Goal: Information Seeking & Learning: Compare options

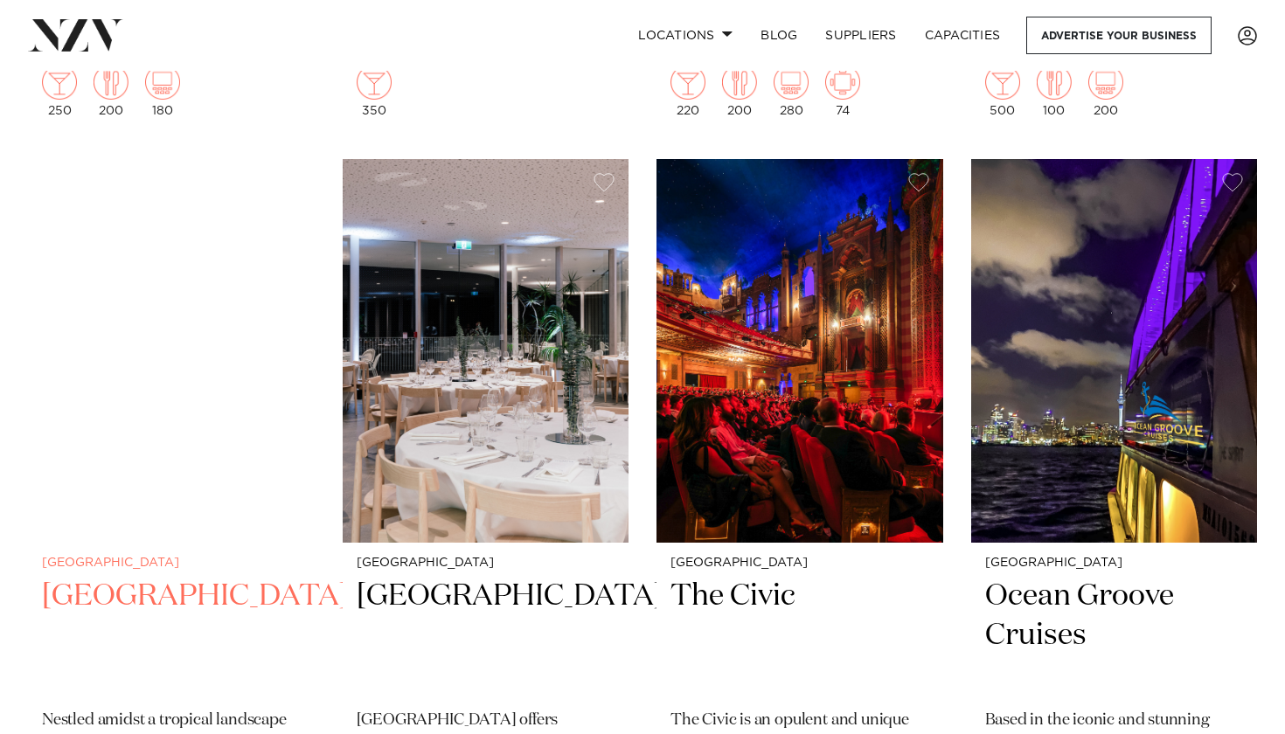
scroll to position [6484, 0]
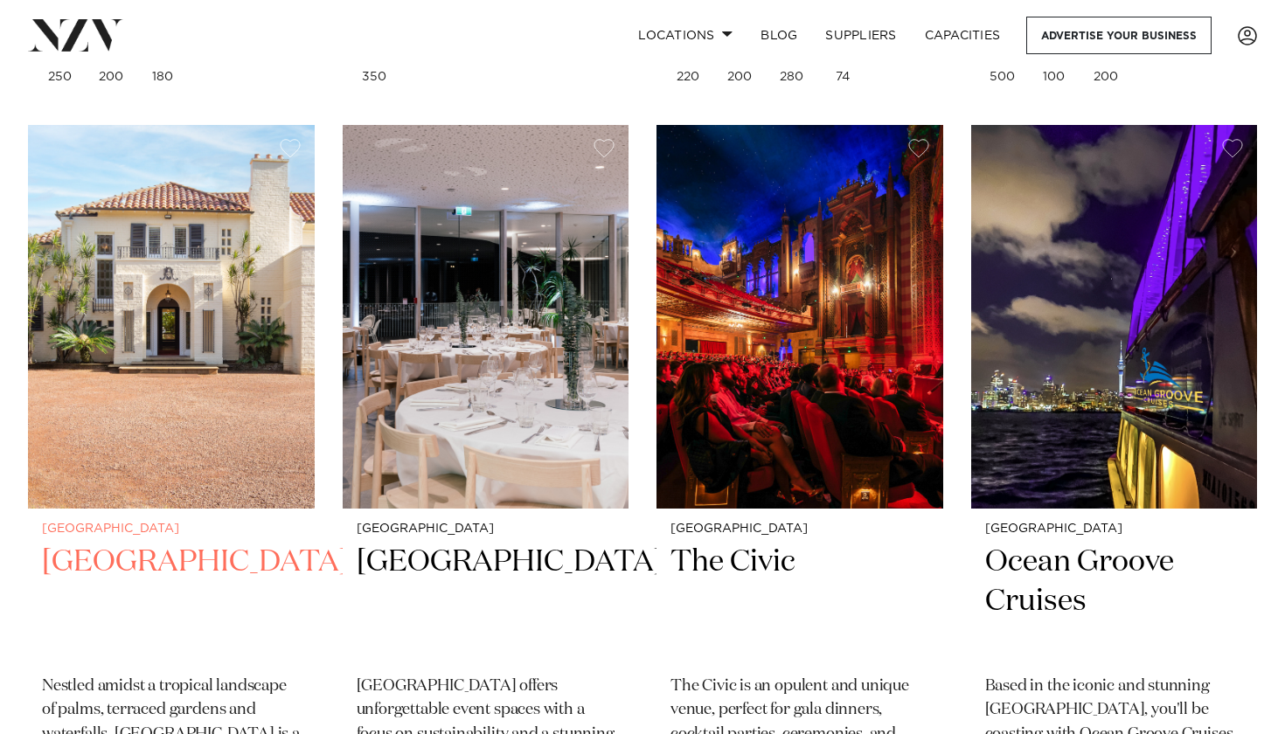
click at [128, 543] on h2 "[GEOGRAPHIC_DATA]" at bounding box center [171, 602] width 259 height 118
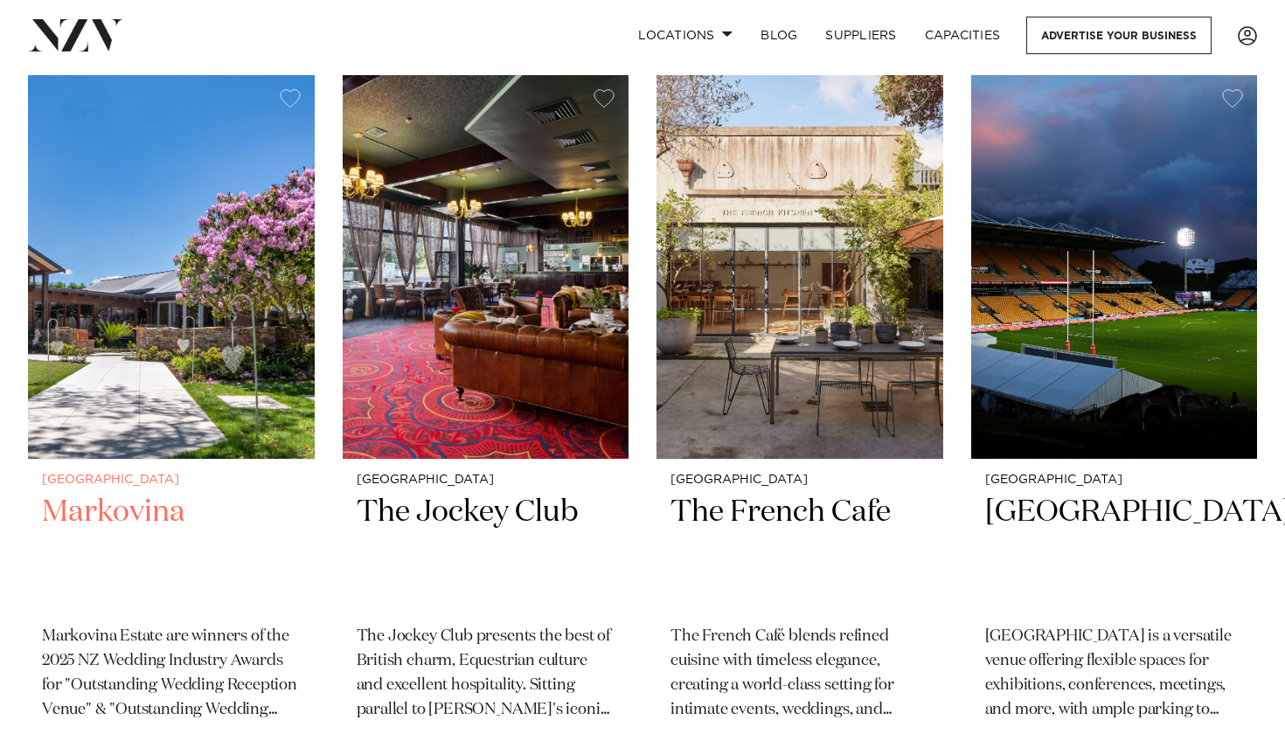
scroll to position [11105, 0]
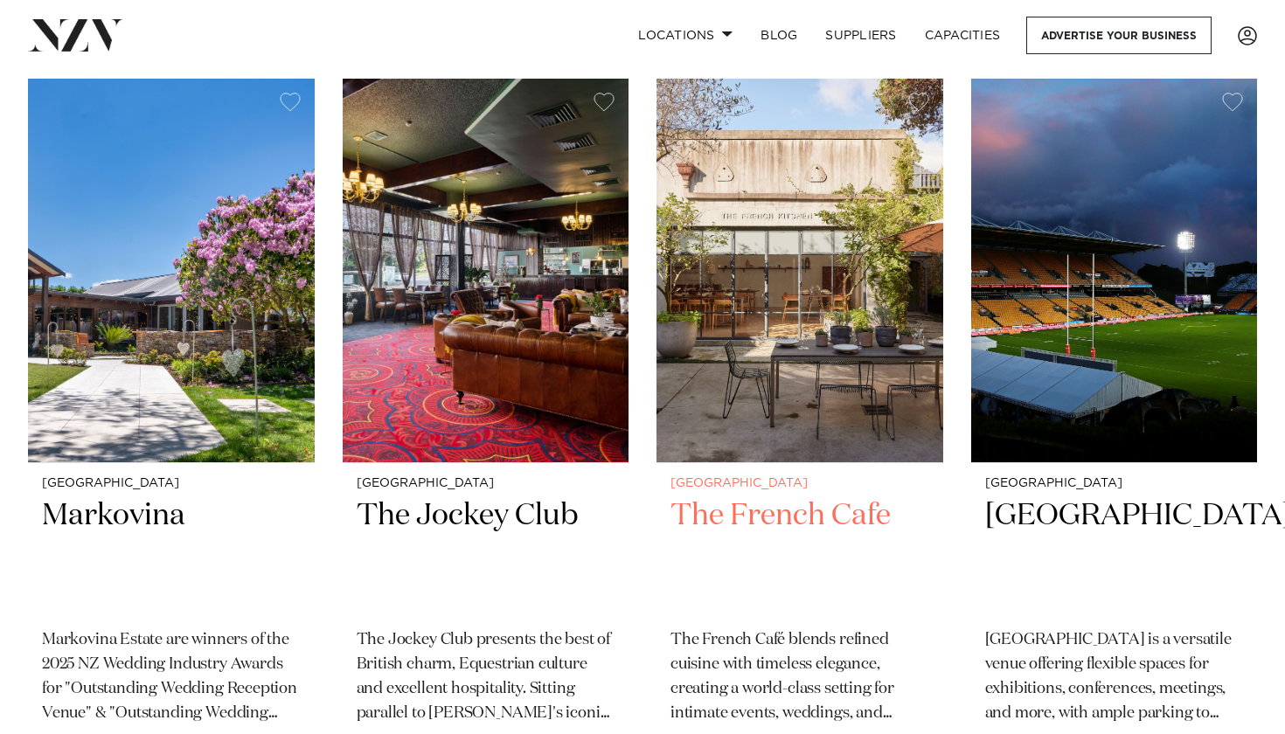
click at [727, 496] on h2 "The French Cafe" at bounding box center [799, 555] width 259 height 118
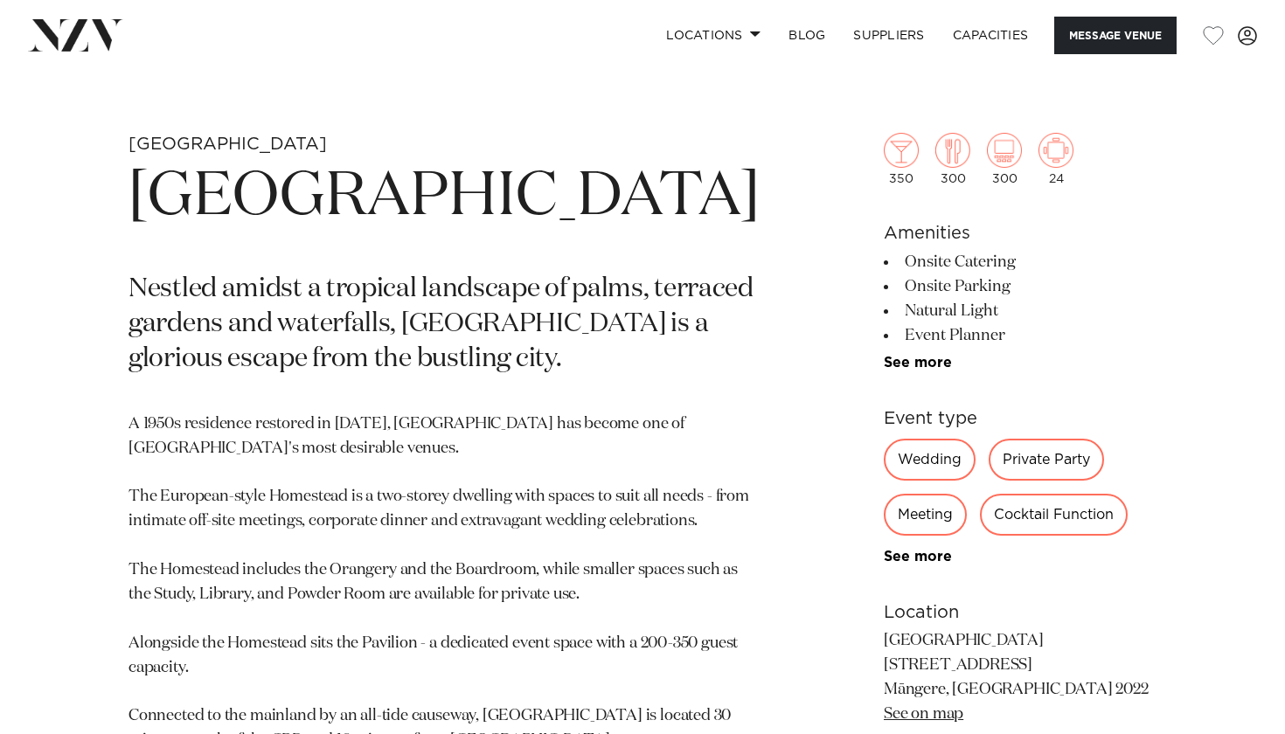
scroll to position [614, 0]
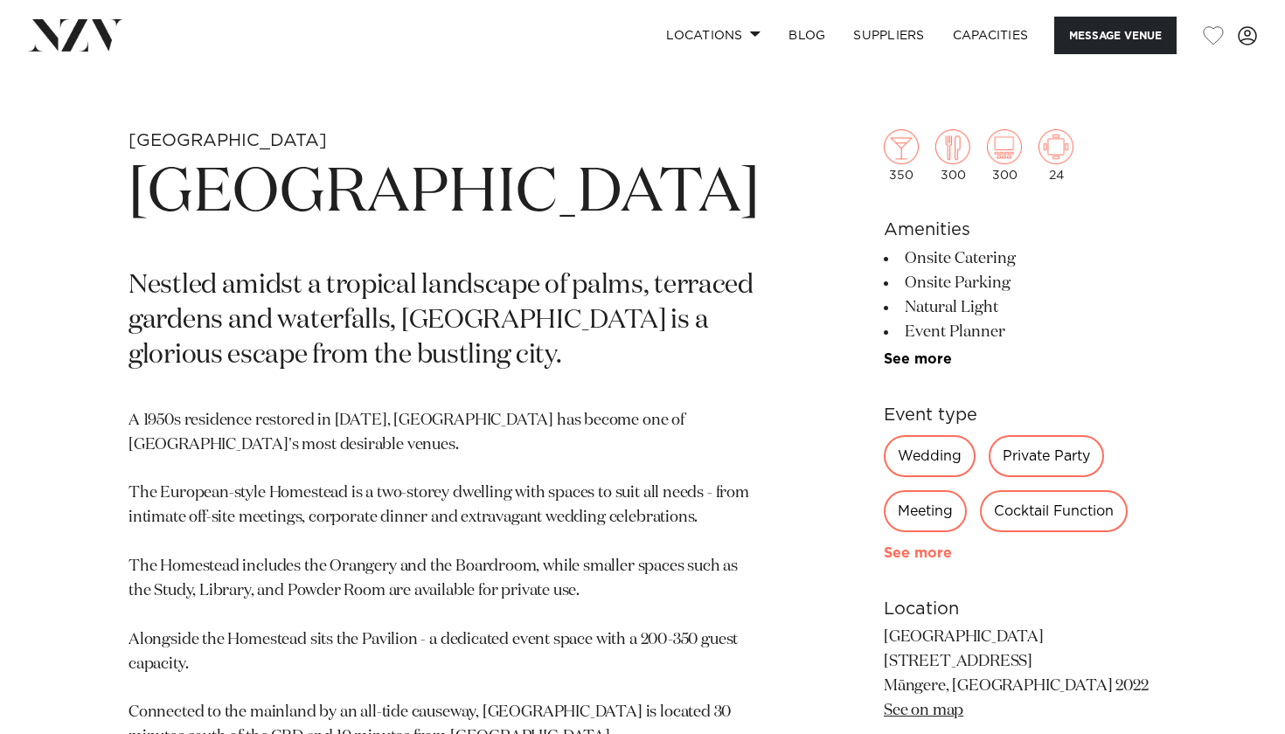
click at [897, 560] on link "See more" at bounding box center [952, 553] width 136 height 14
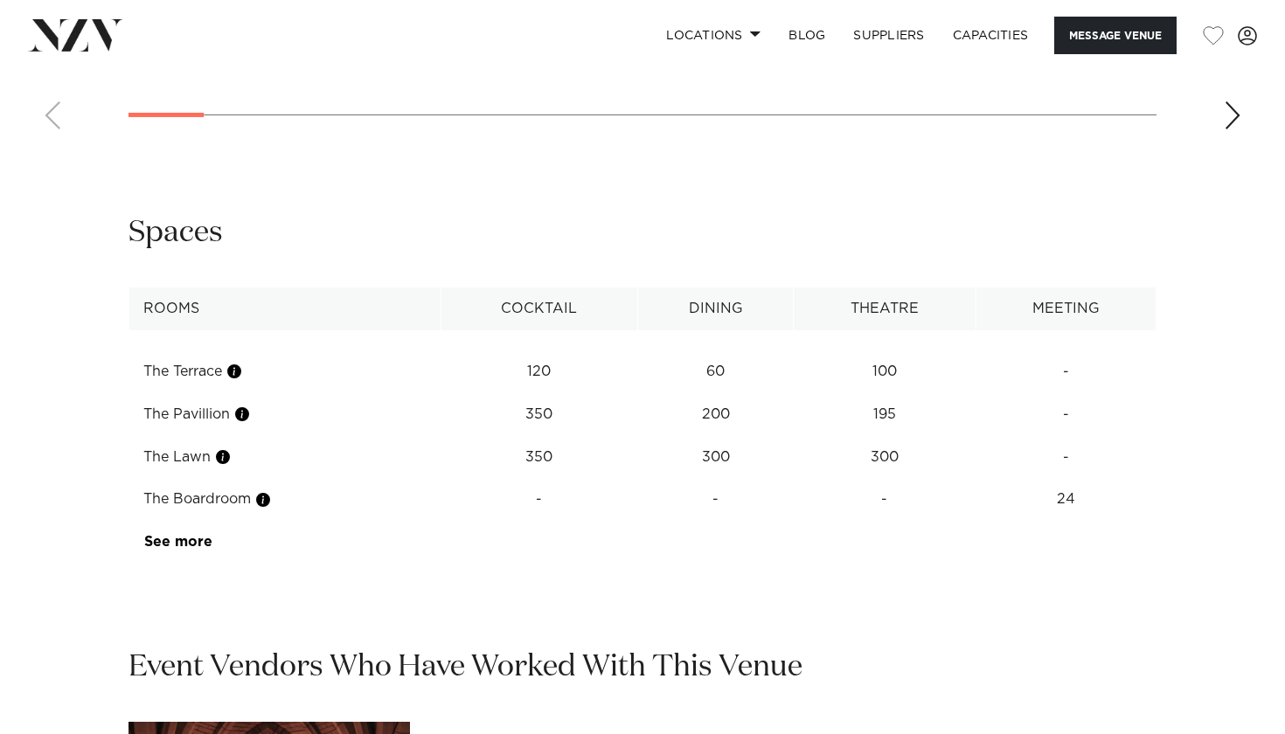
scroll to position [2375, 0]
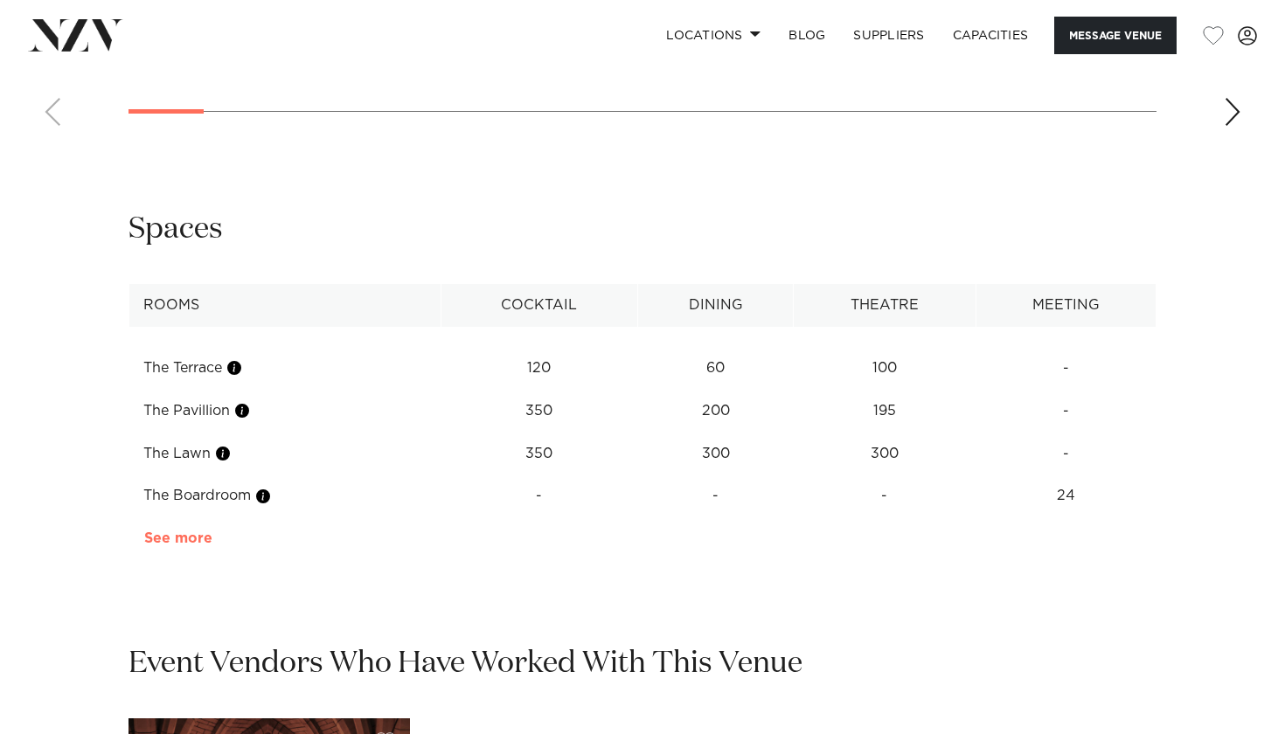
click at [194, 531] on link "See more" at bounding box center [212, 538] width 136 height 14
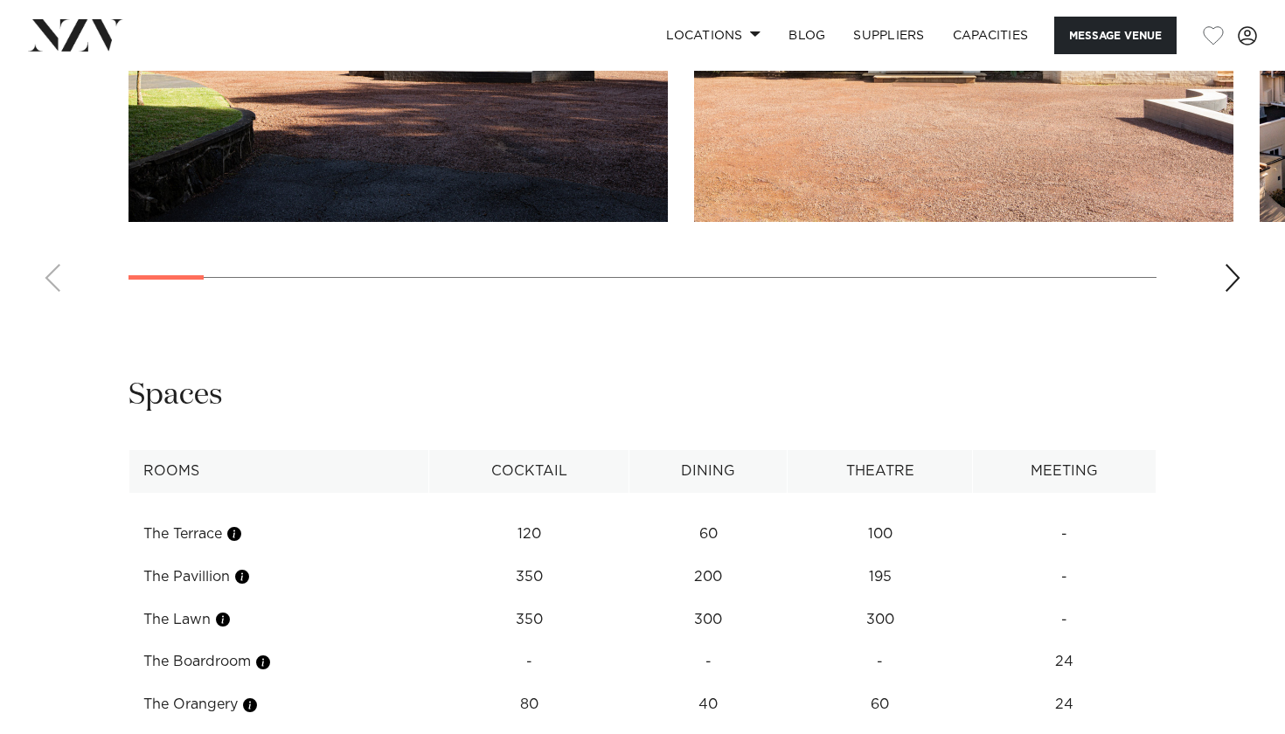
scroll to position [1821, 0]
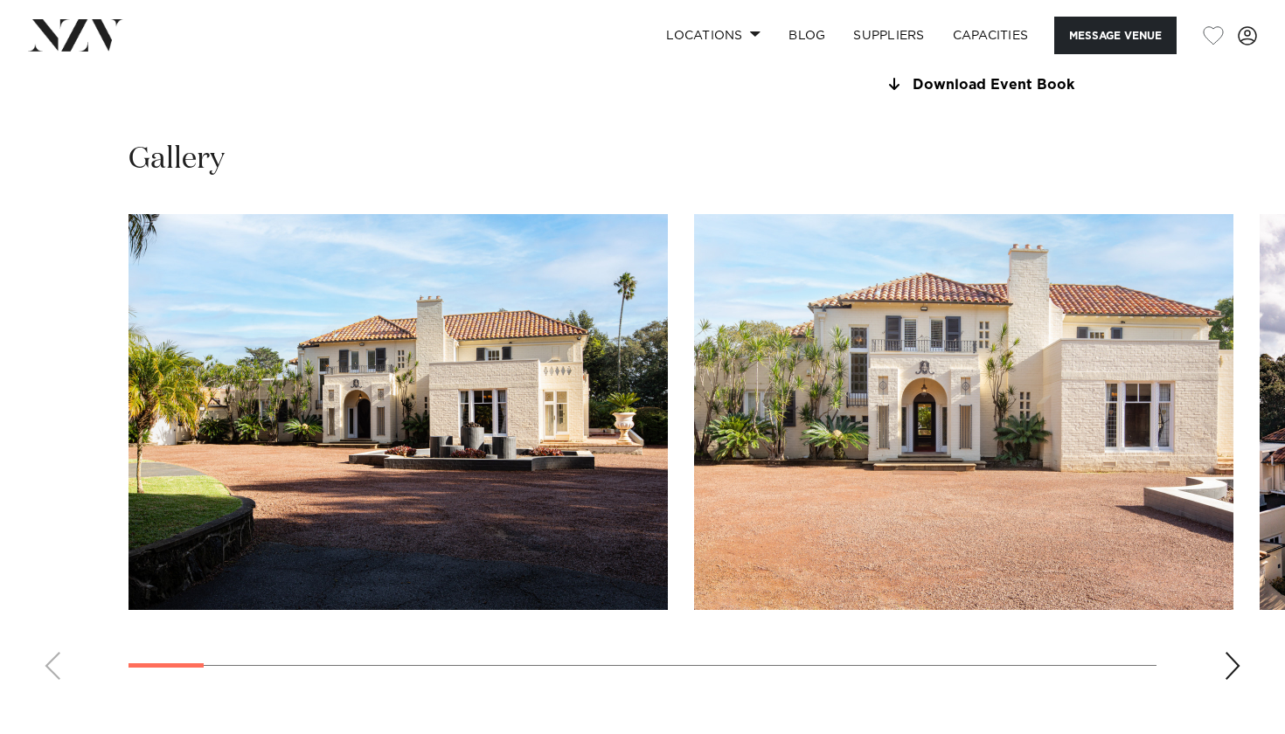
click at [1229, 669] on div "Next slide" at bounding box center [1232, 666] width 17 height 28
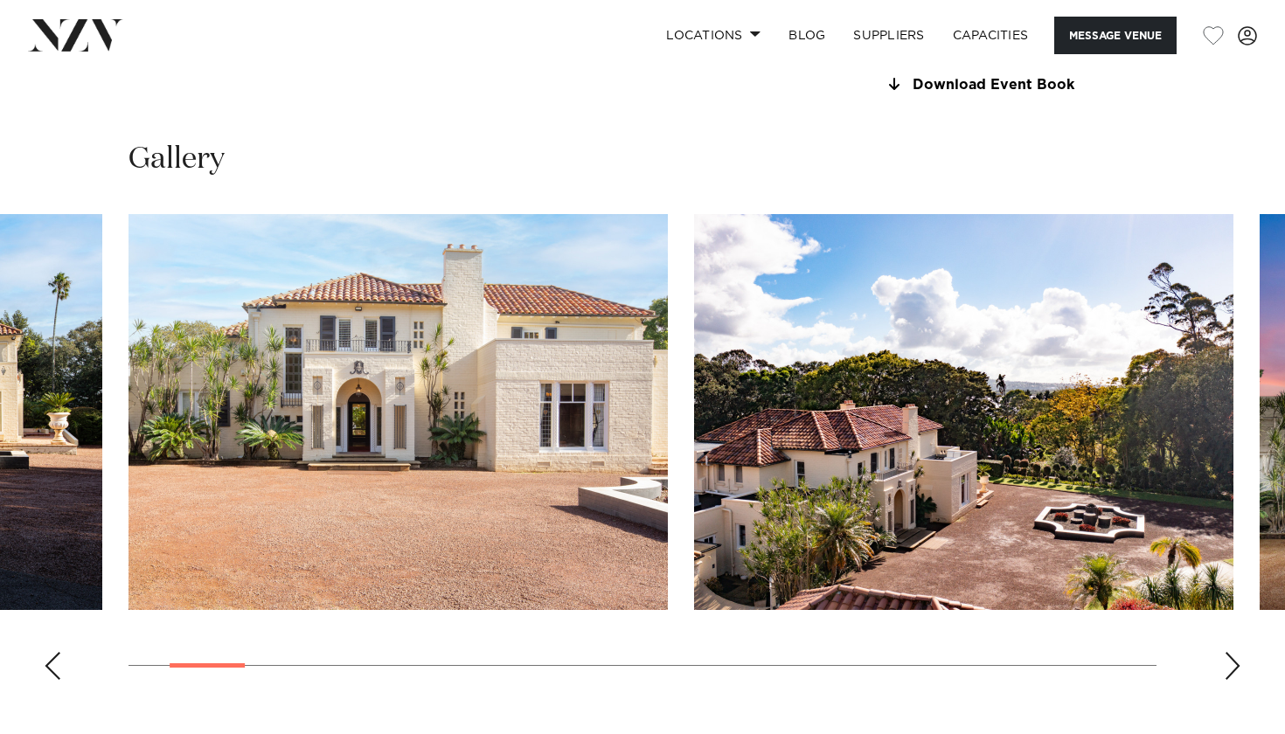
click at [1229, 669] on div "Next slide" at bounding box center [1232, 666] width 17 height 28
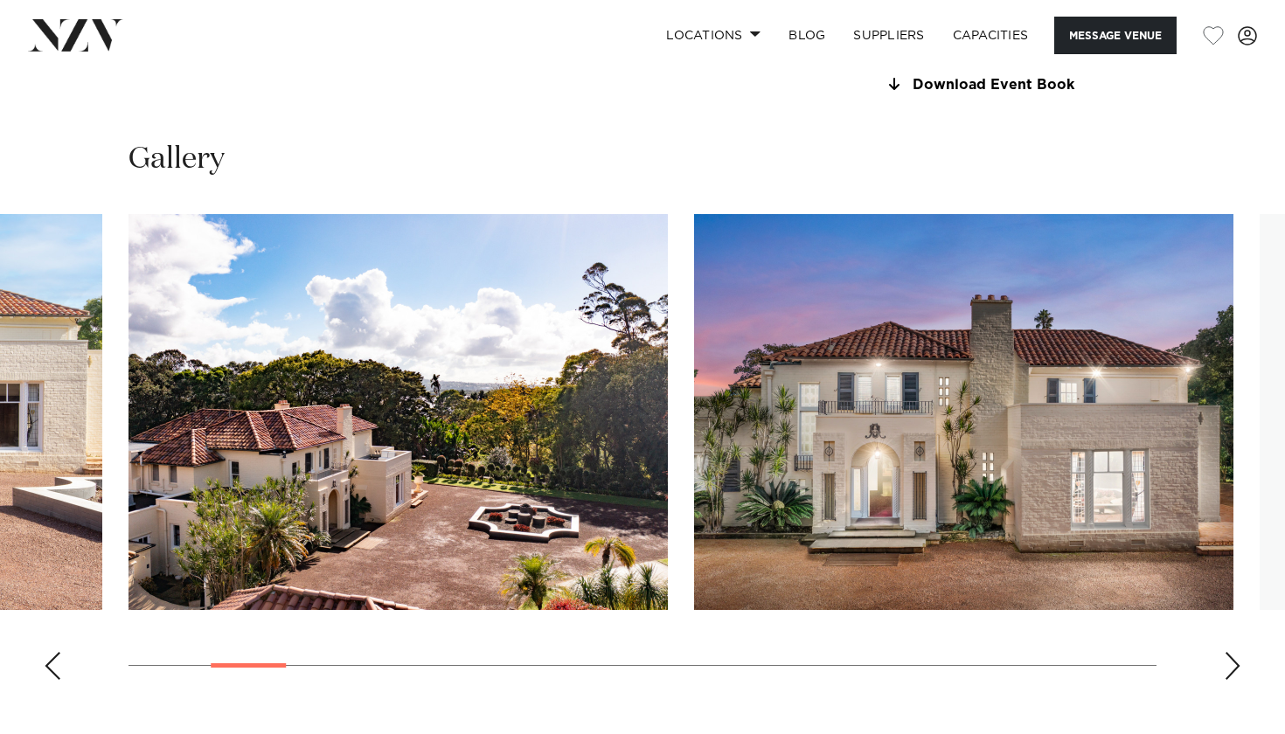
click at [1229, 669] on div "Next slide" at bounding box center [1232, 666] width 17 height 28
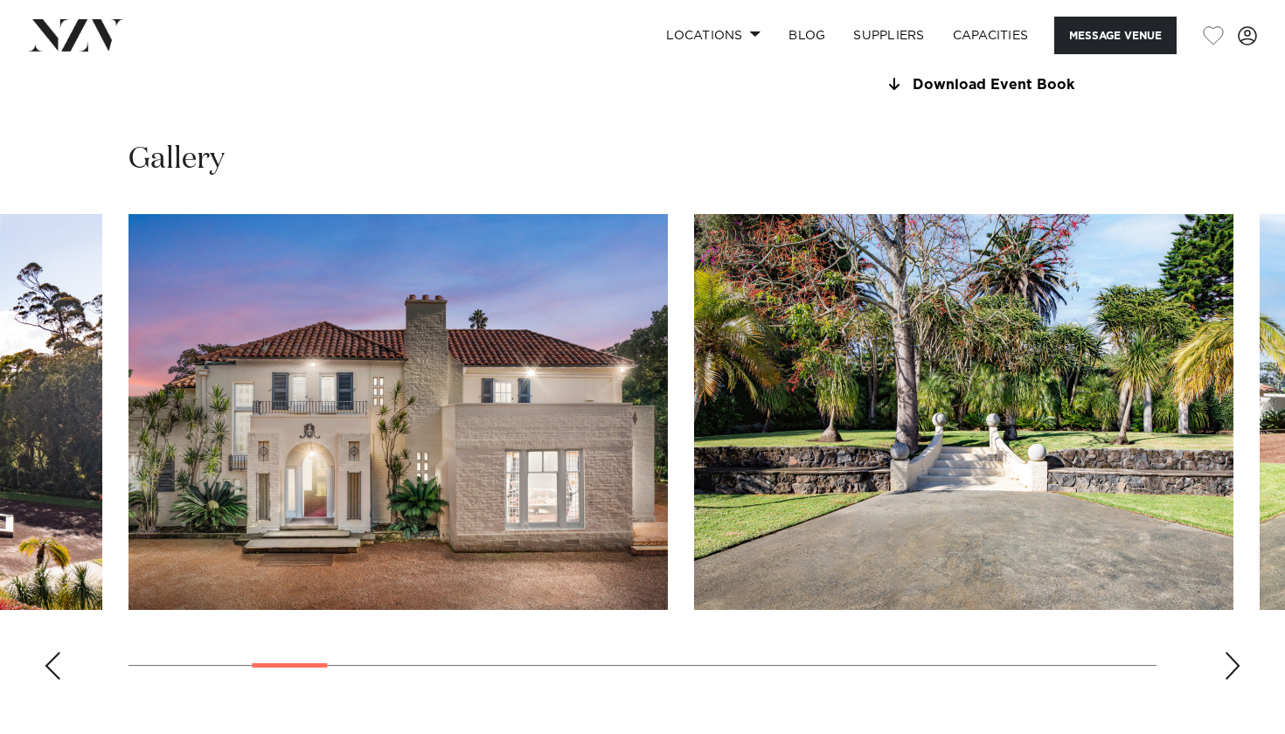
click at [1230, 669] on div "Next slide" at bounding box center [1232, 666] width 17 height 28
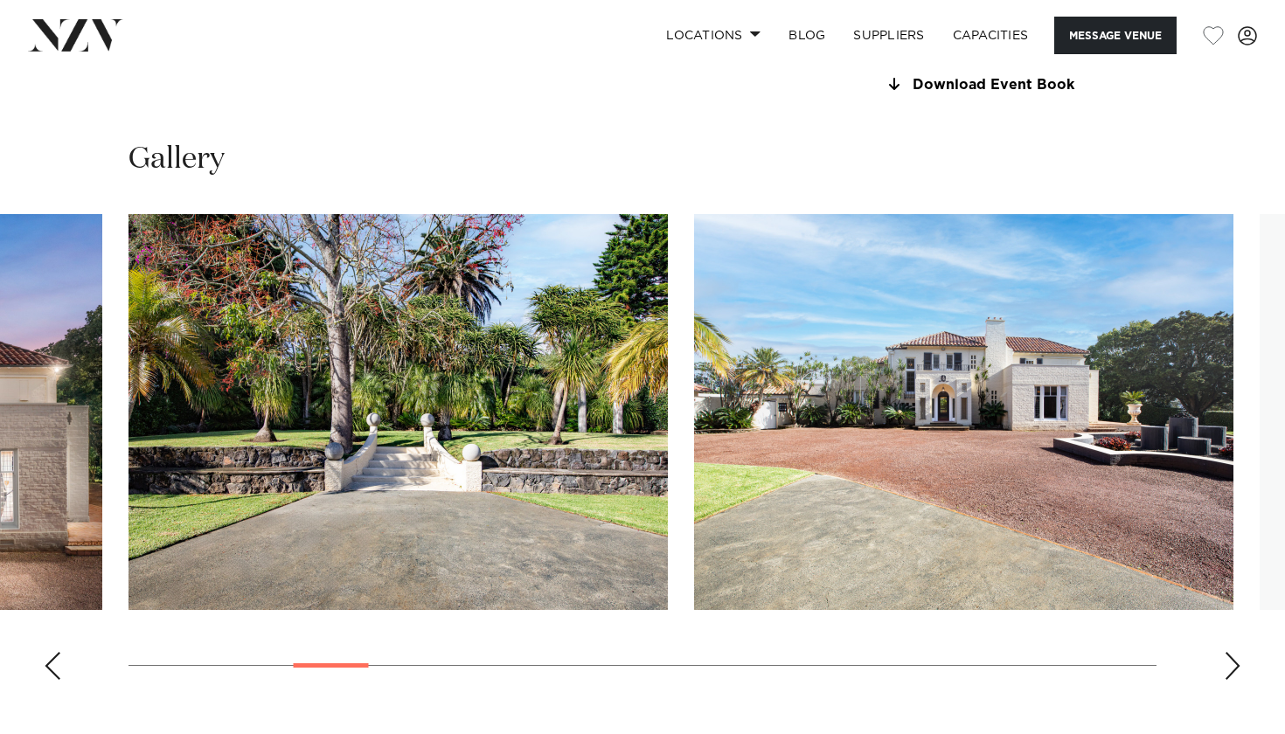
click at [1230, 669] on div "Next slide" at bounding box center [1232, 666] width 17 height 28
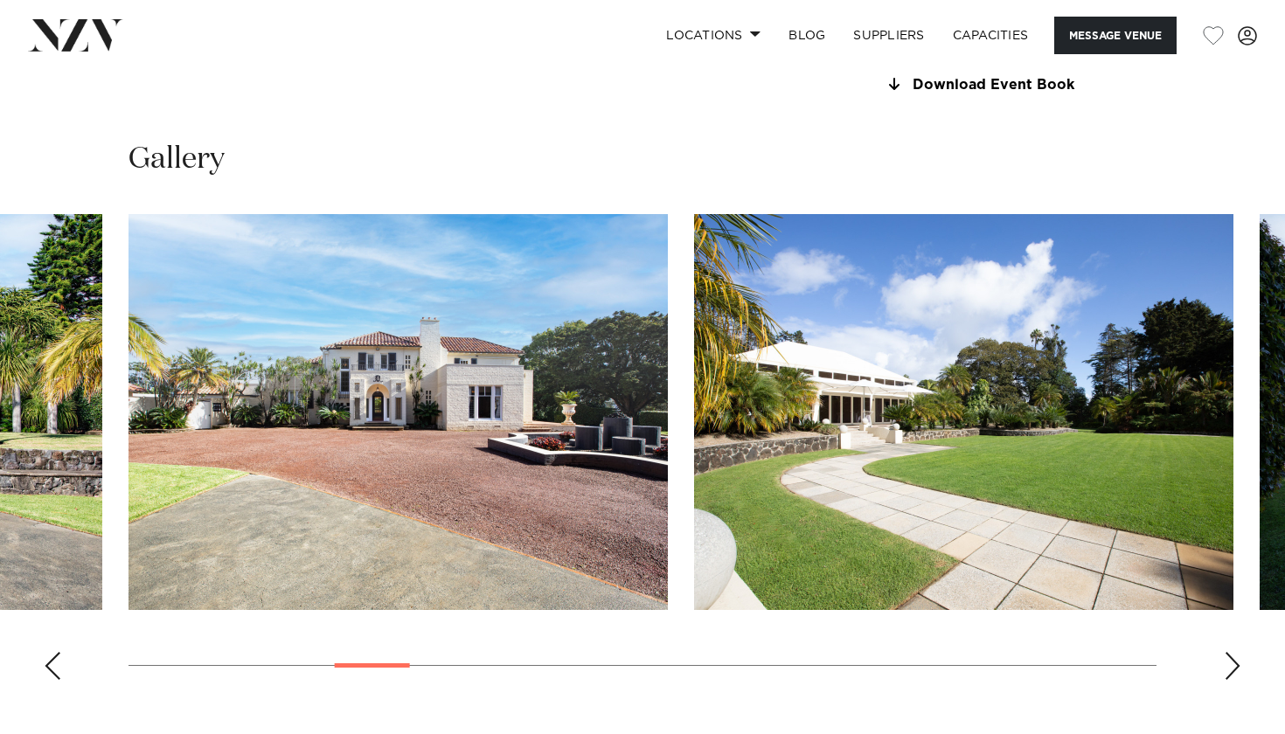
click at [1231, 670] on div "Next slide" at bounding box center [1232, 666] width 17 height 28
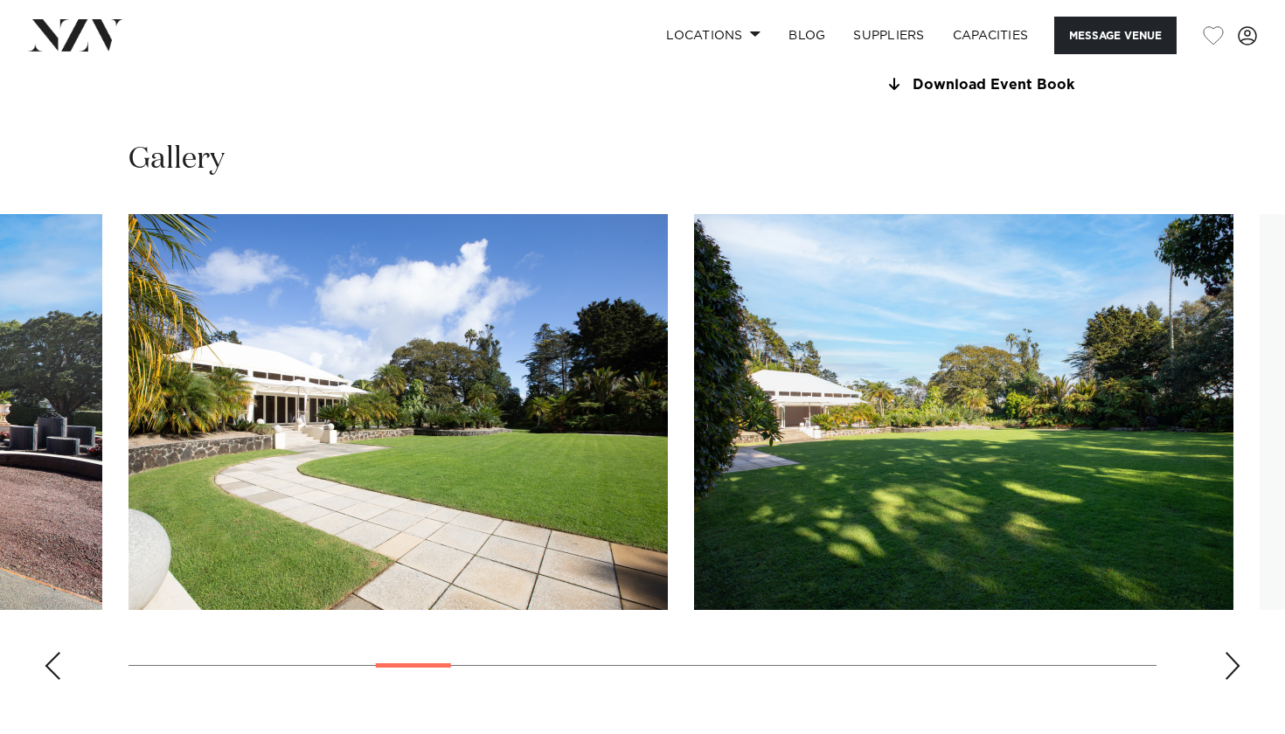
click at [1230, 670] on div "Next slide" at bounding box center [1232, 666] width 17 height 28
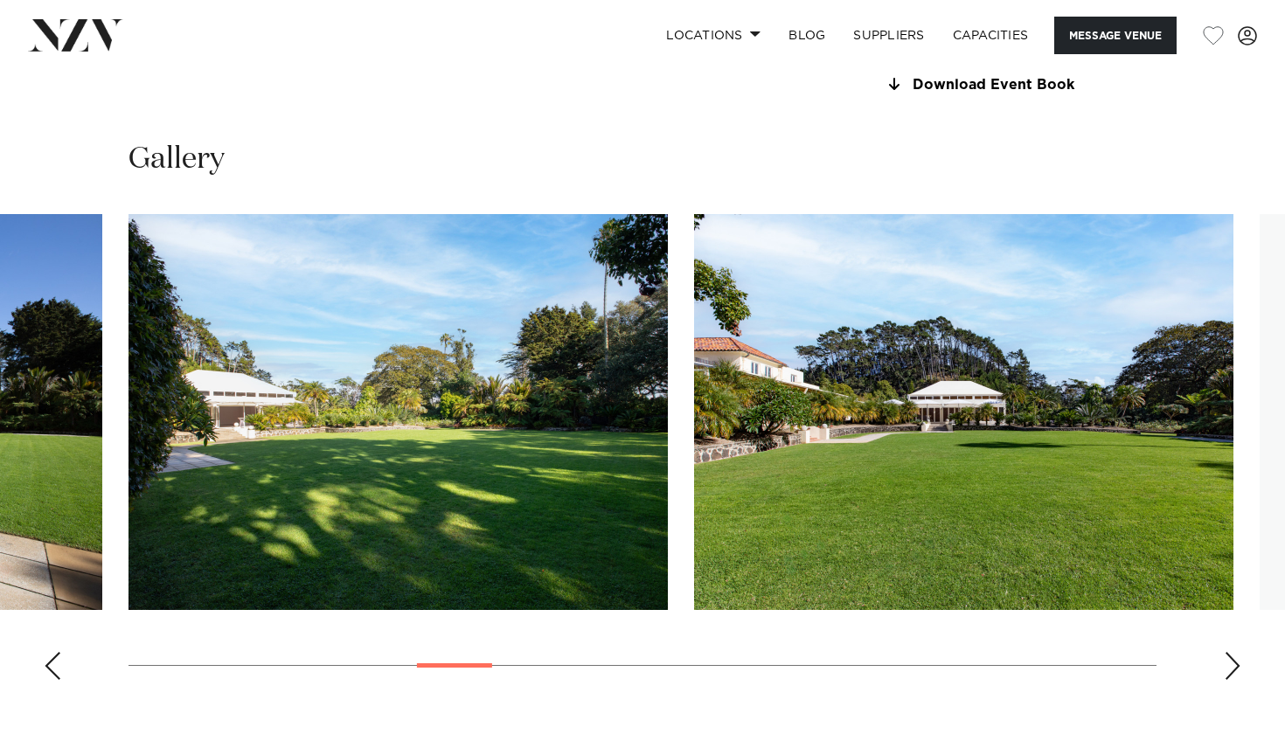
click at [1230, 670] on div "Next slide" at bounding box center [1232, 666] width 17 height 28
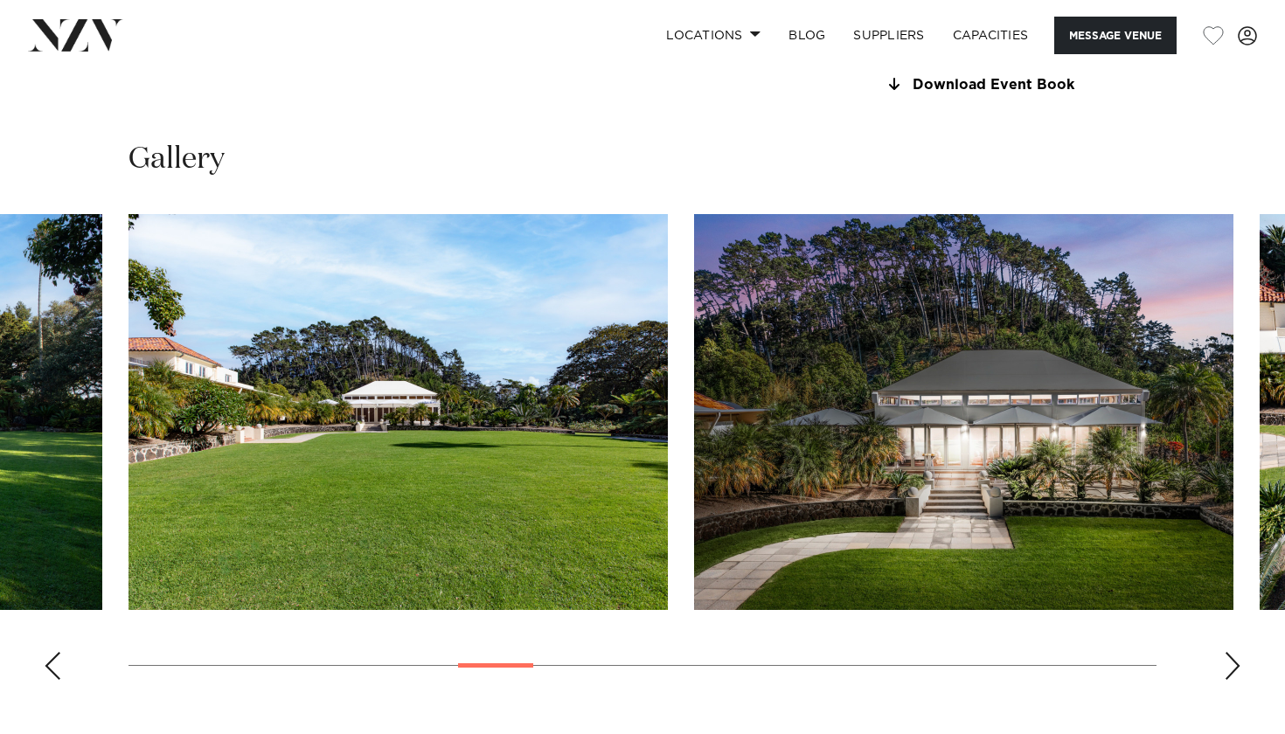
click at [1230, 670] on div "Next slide" at bounding box center [1232, 666] width 17 height 28
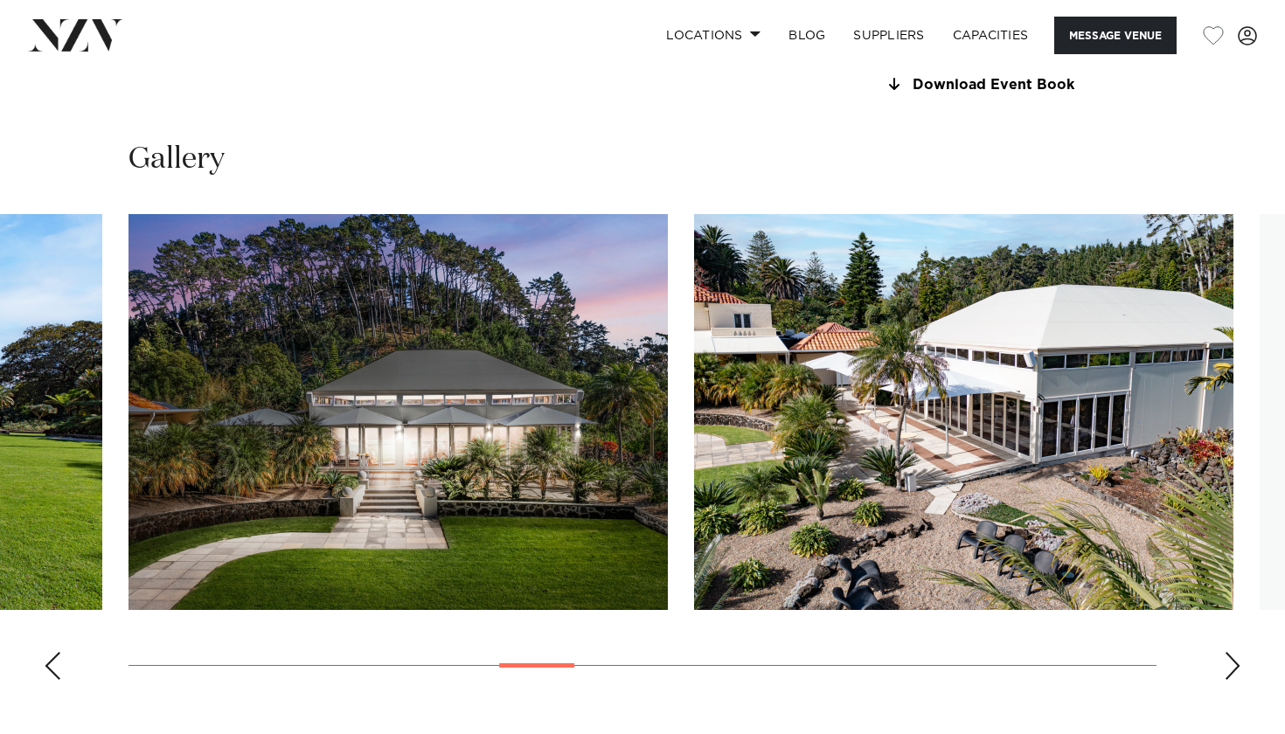
click at [1230, 670] on div "Next slide" at bounding box center [1232, 666] width 17 height 28
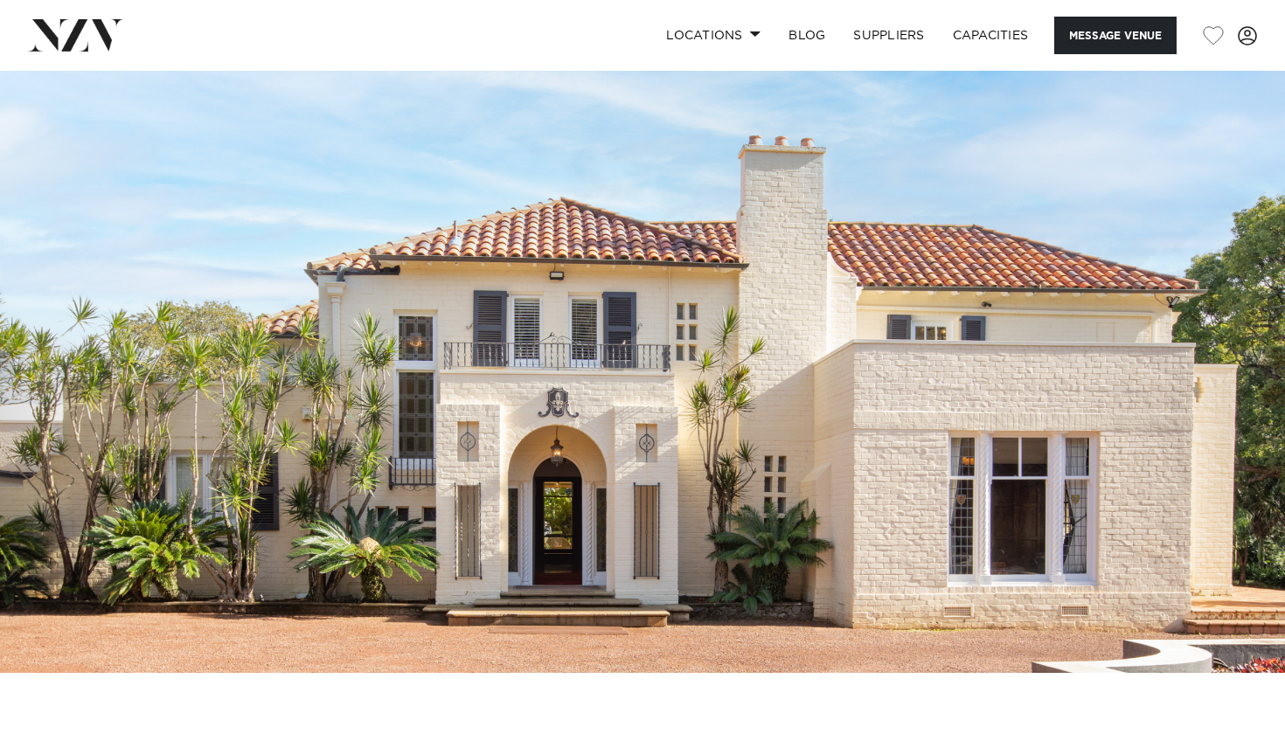
scroll to position [0, 0]
click at [726, 35] on link "Locations" at bounding box center [713, 36] width 122 height 38
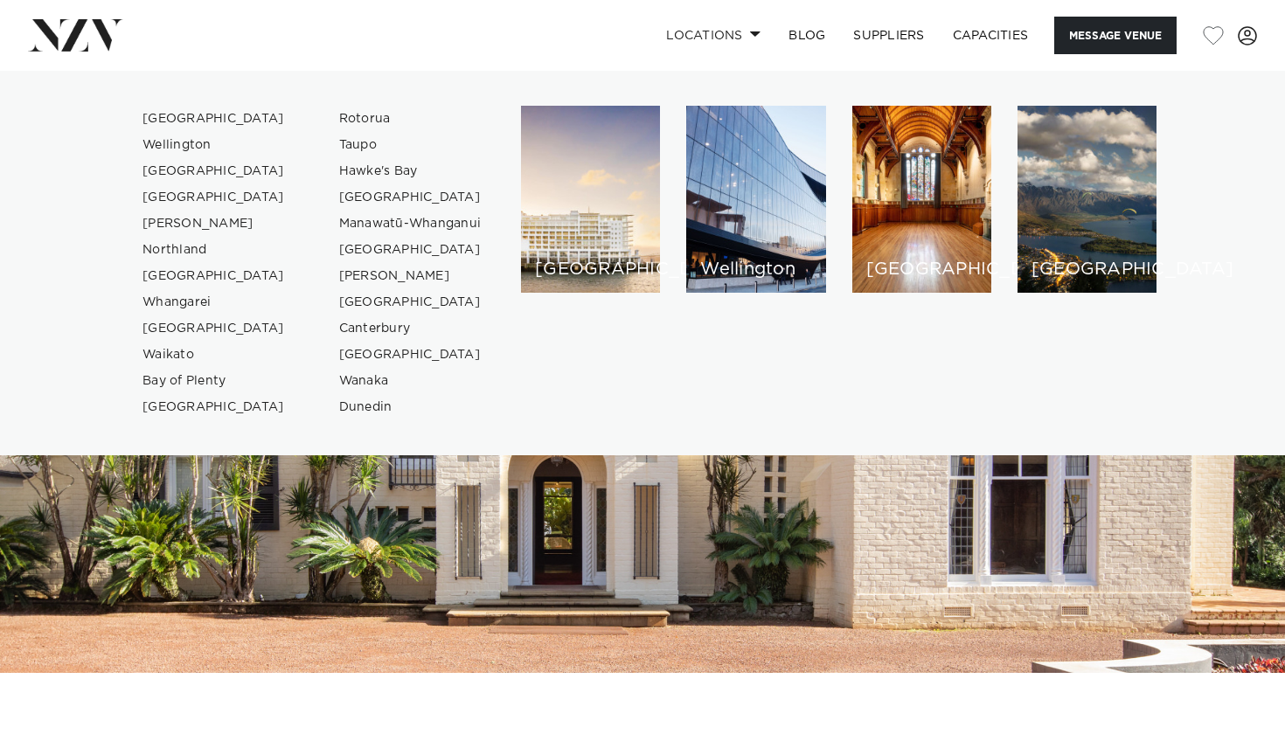
click at [642, 510] on img at bounding box center [642, 372] width 1285 height 602
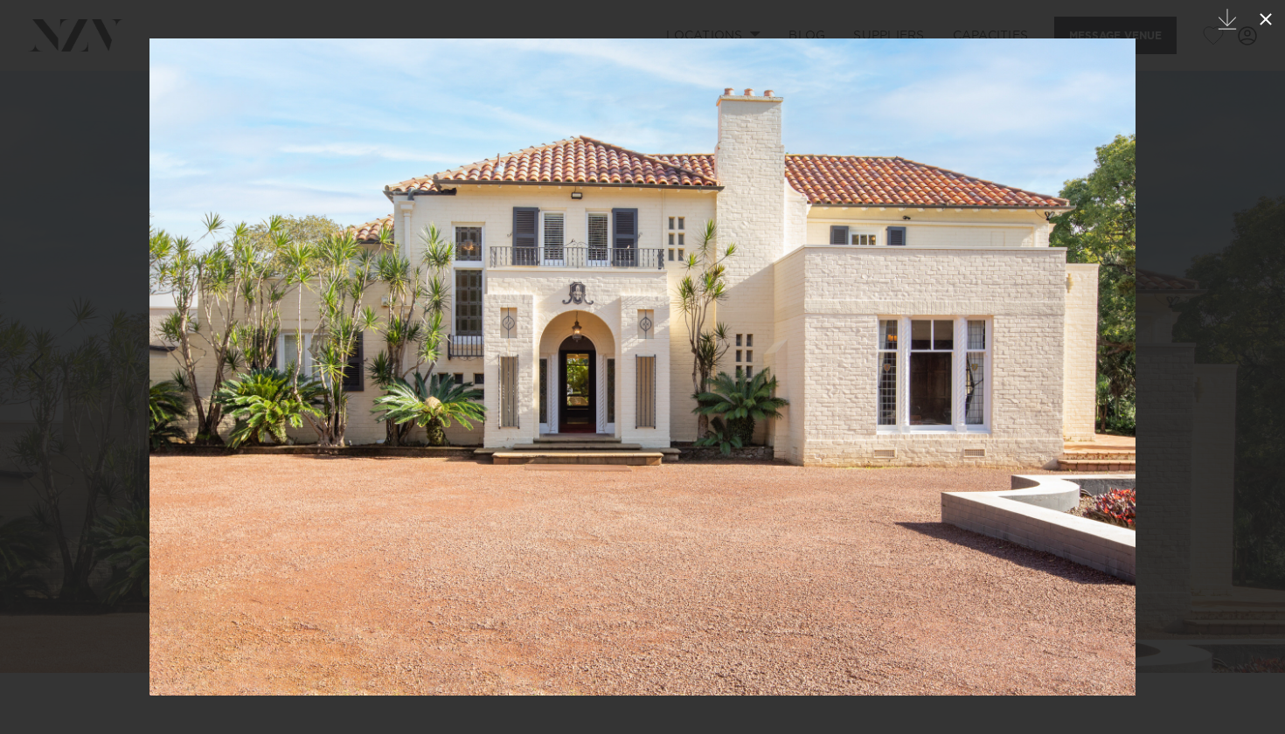
click at [1271, 13] on icon at bounding box center [1265, 19] width 21 height 21
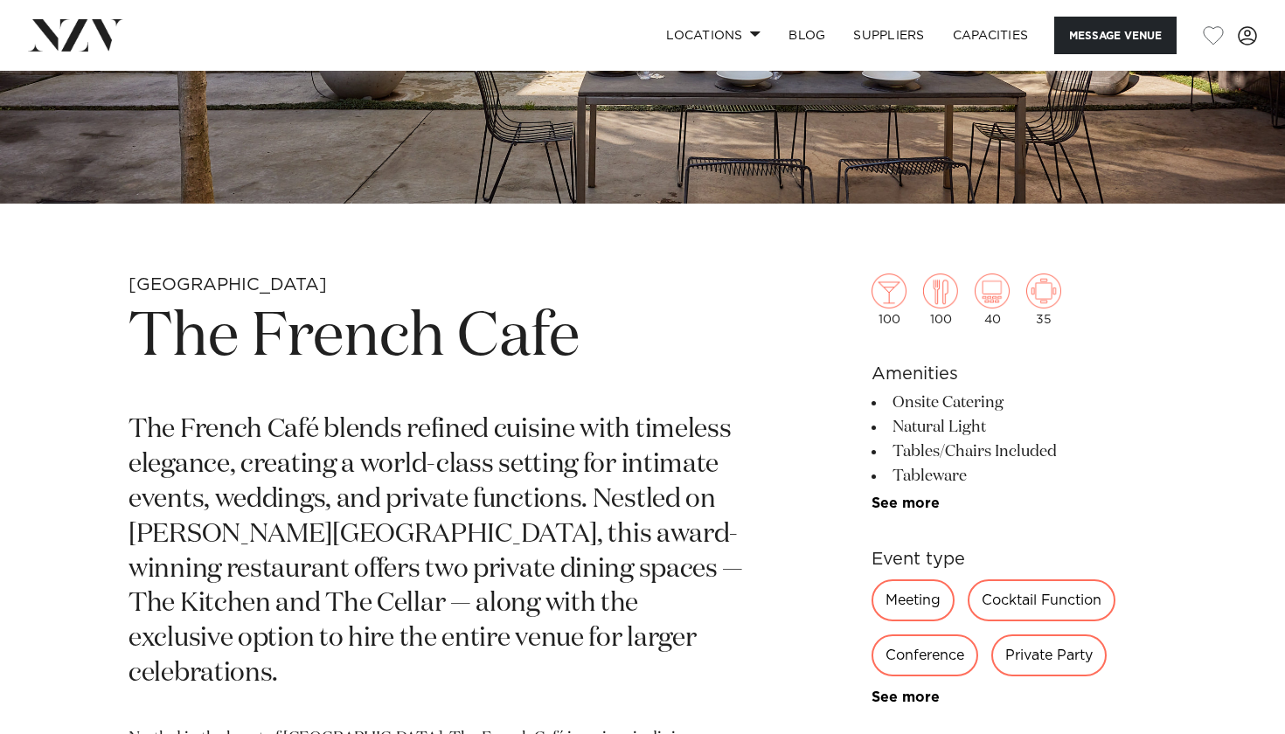
scroll to position [471, 0]
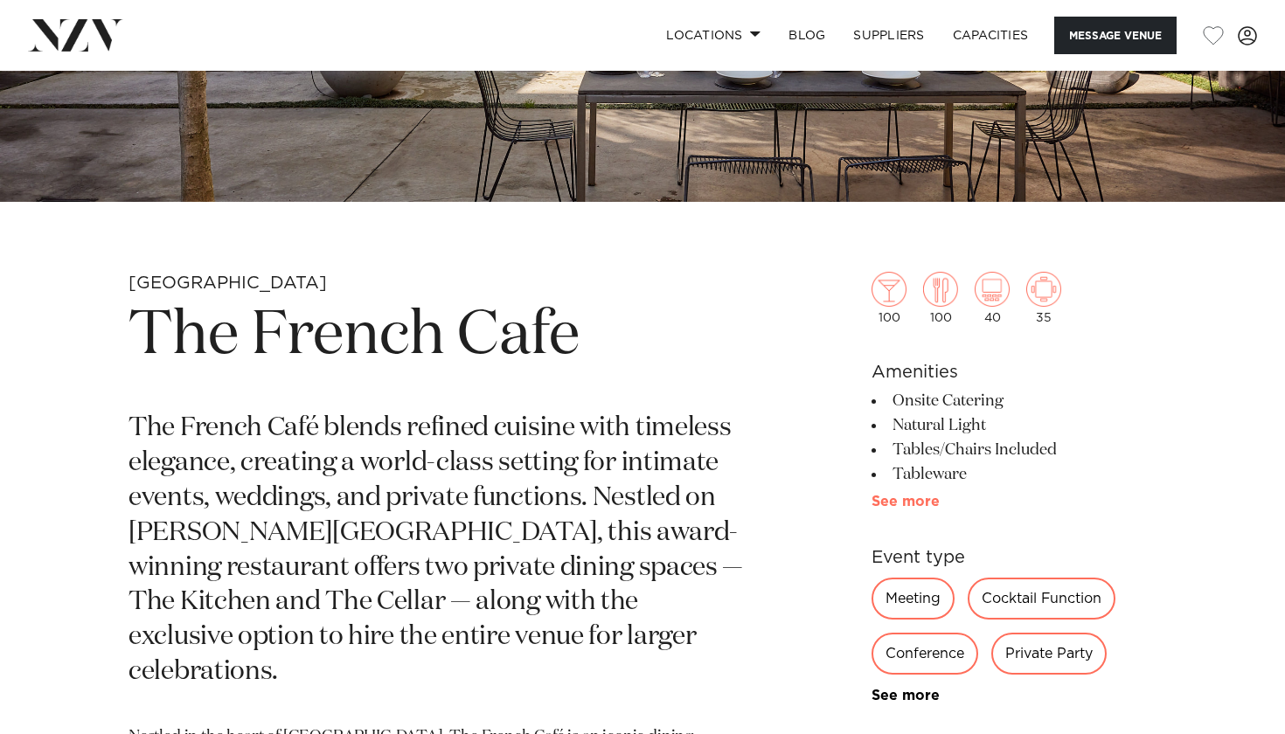
click at [919, 501] on link "See more" at bounding box center [939, 502] width 136 height 14
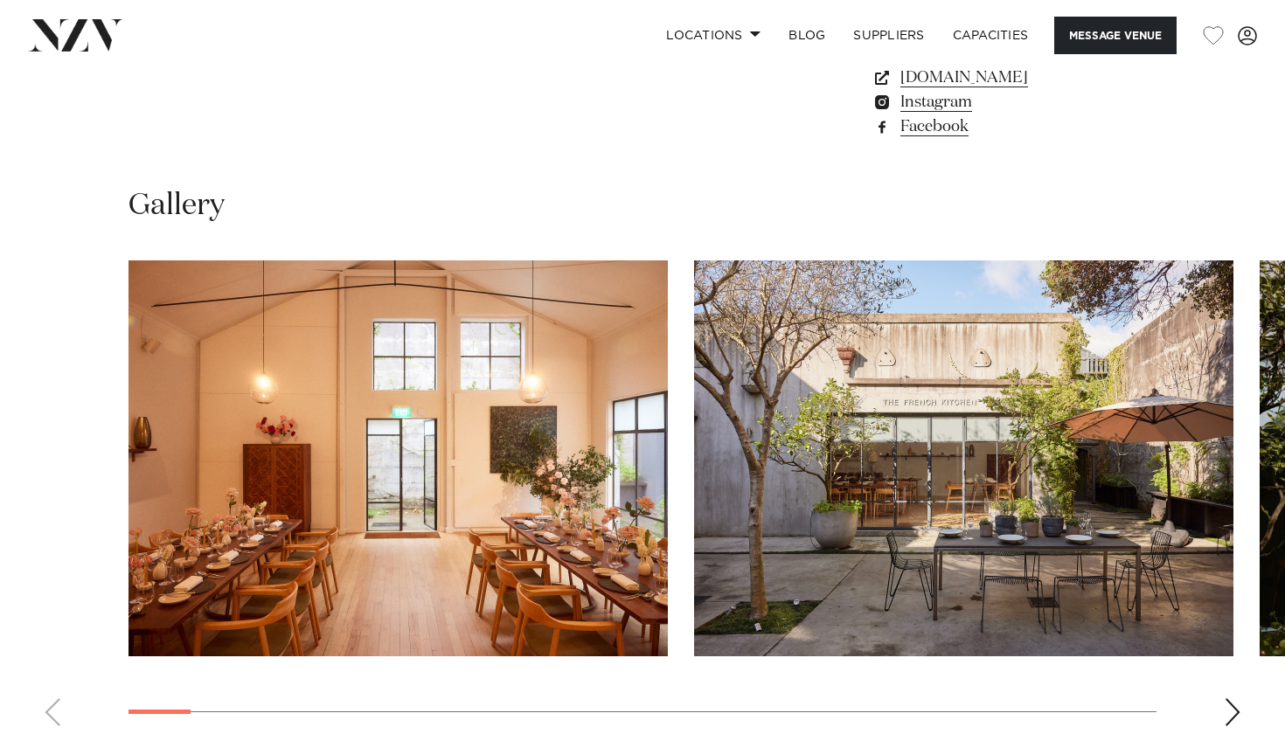
scroll to position [1935, 0]
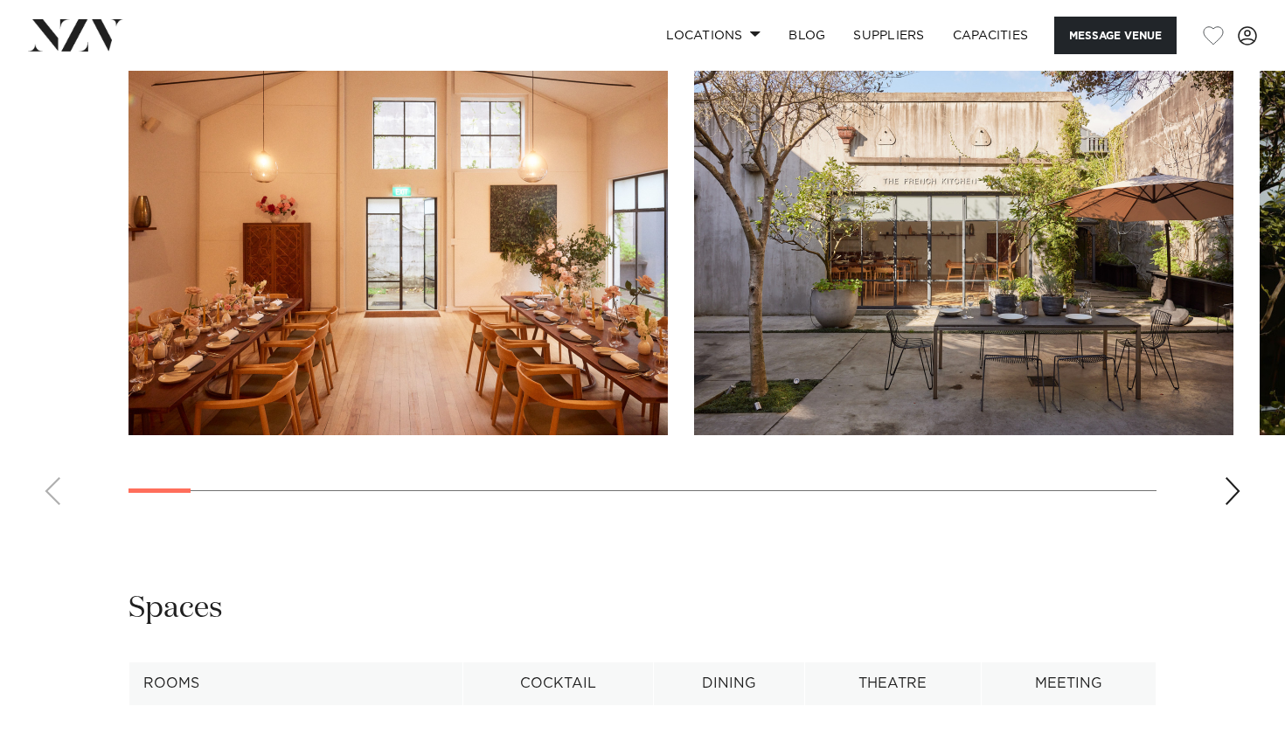
click at [1230, 481] on div "Next slide" at bounding box center [1232, 491] width 17 height 28
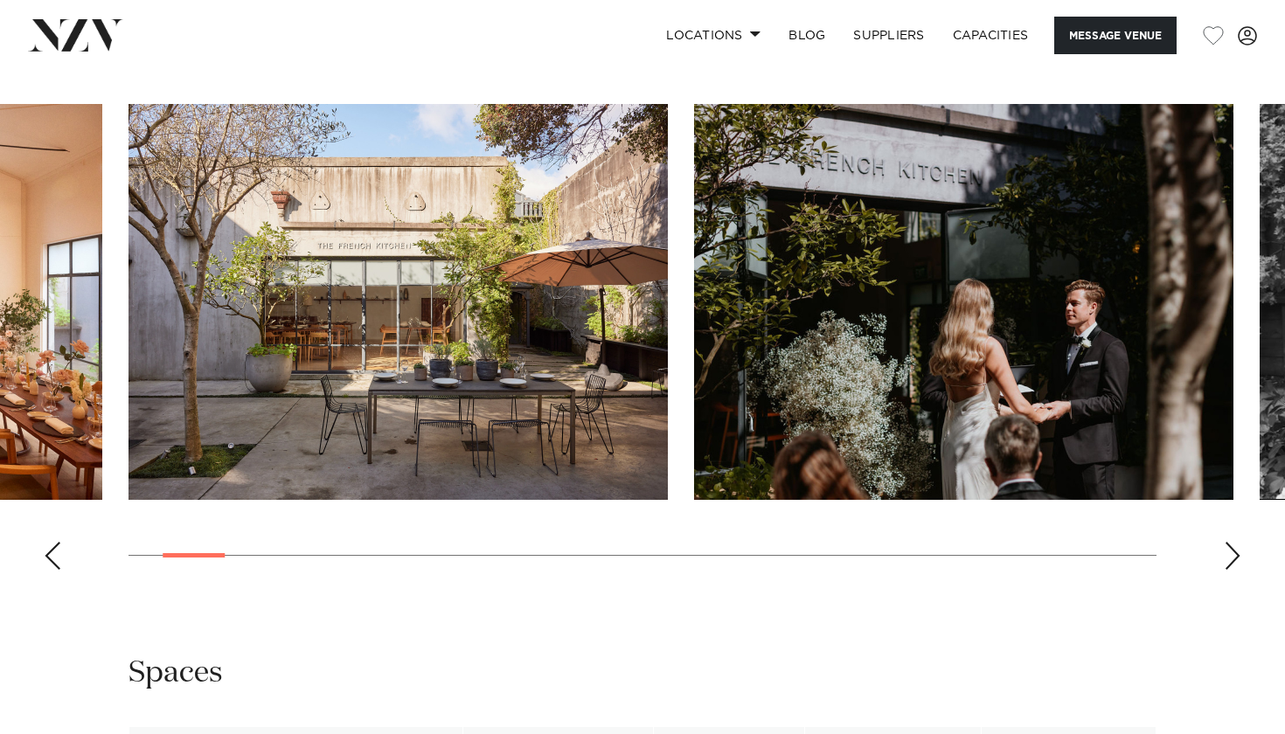
scroll to position [1871, 0]
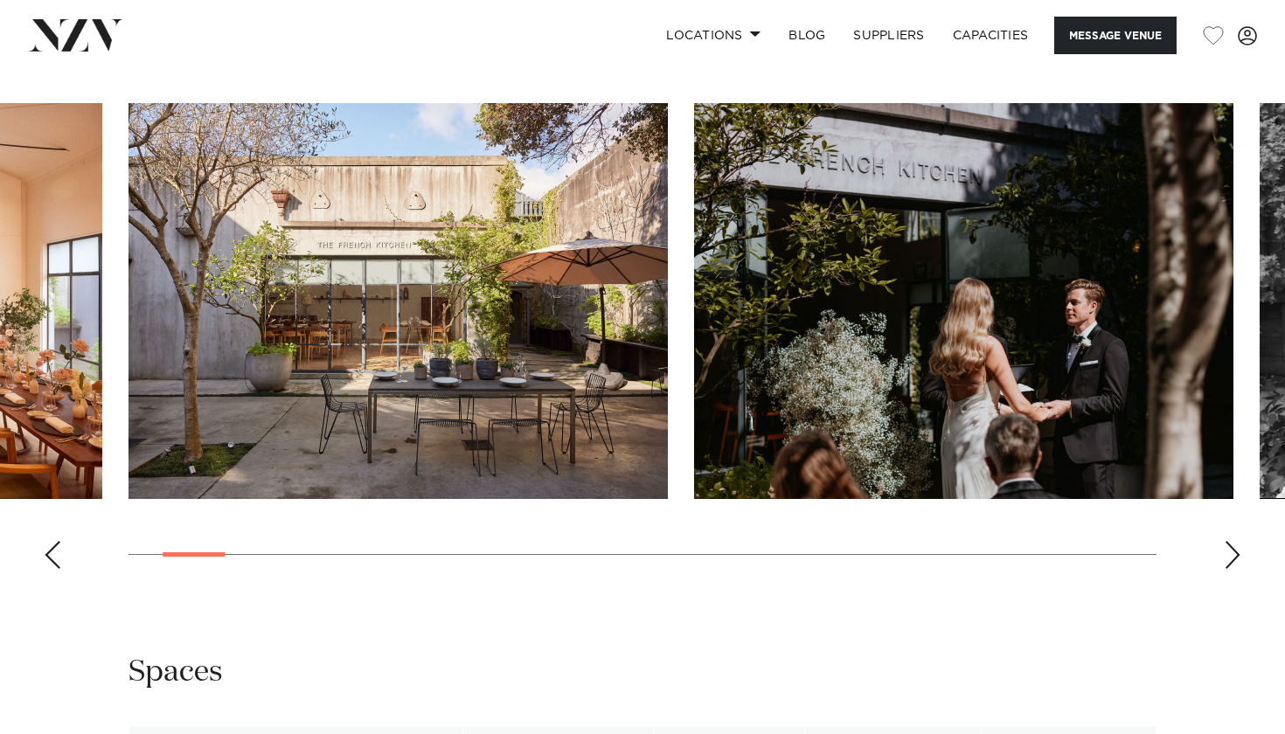
click at [1224, 547] on div "Next slide" at bounding box center [1232, 555] width 17 height 28
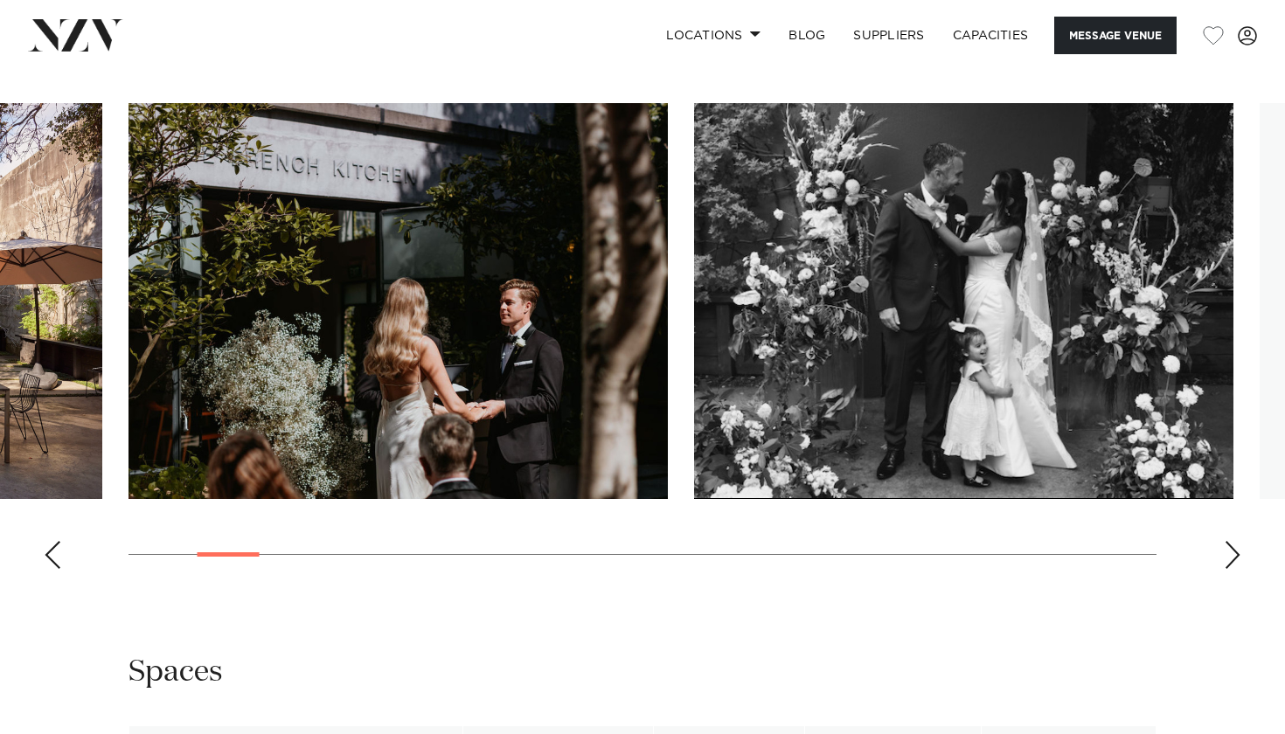
click at [1224, 547] on div "Next slide" at bounding box center [1232, 555] width 17 height 28
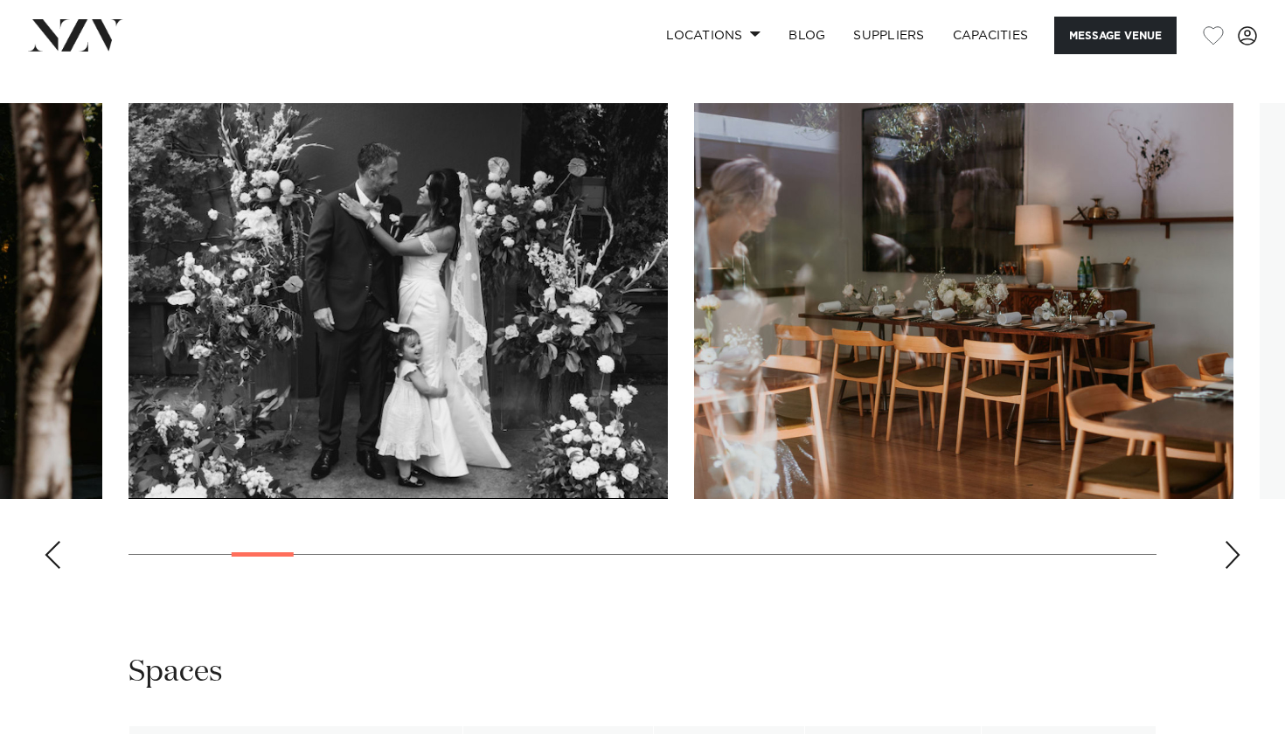
click at [1224, 547] on div "Next slide" at bounding box center [1232, 555] width 17 height 28
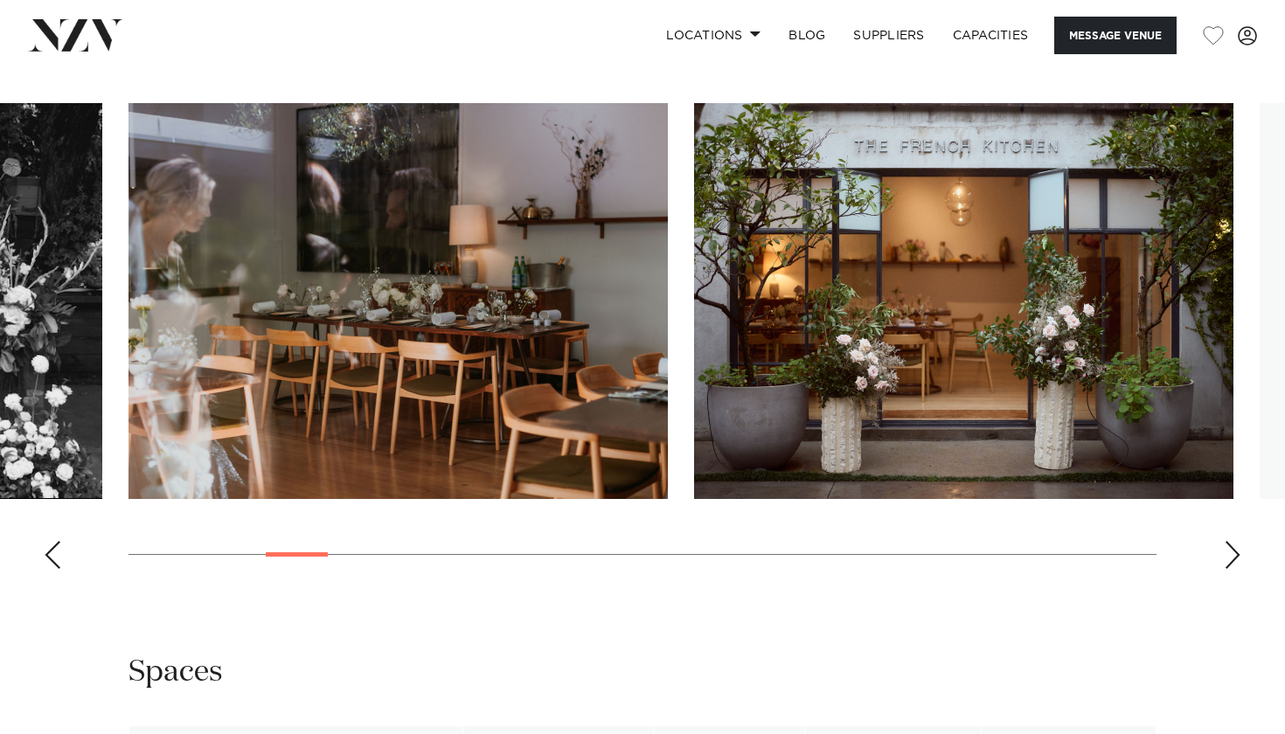
click at [1224, 547] on div "Next slide" at bounding box center [1232, 555] width 17 height 28
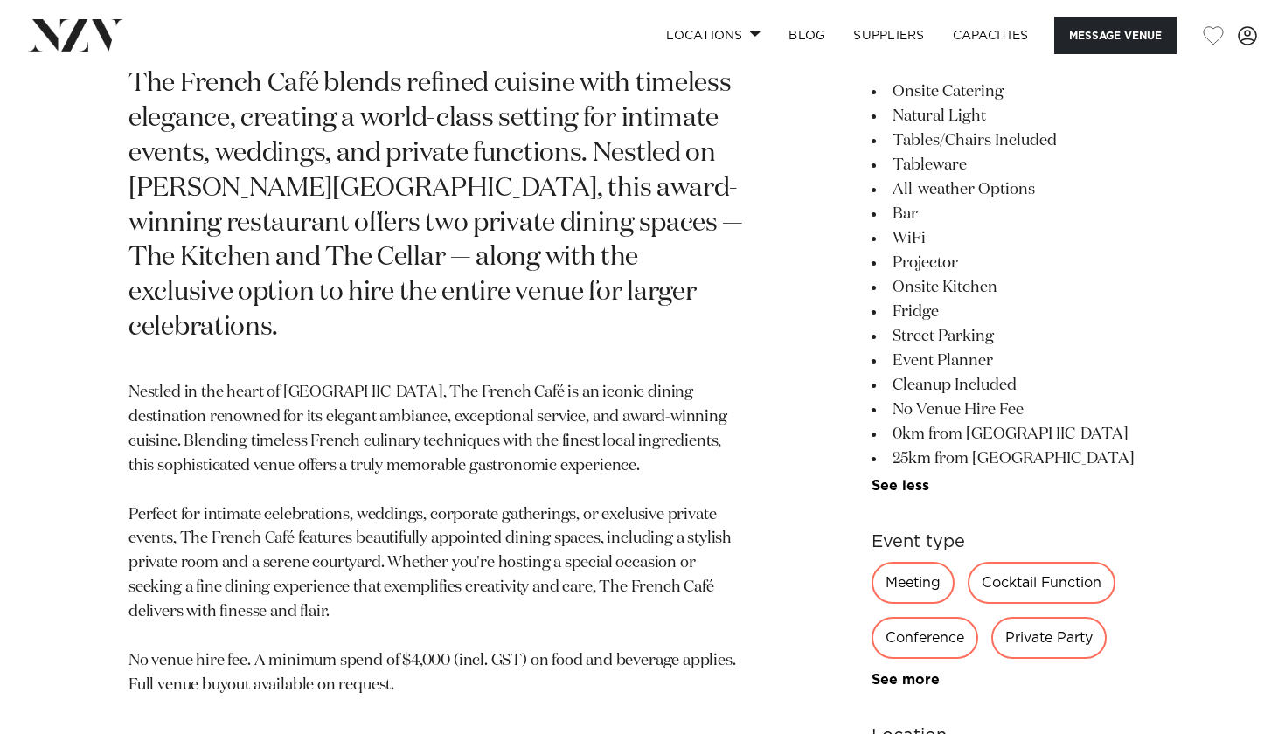
scroll to position [819, 0]
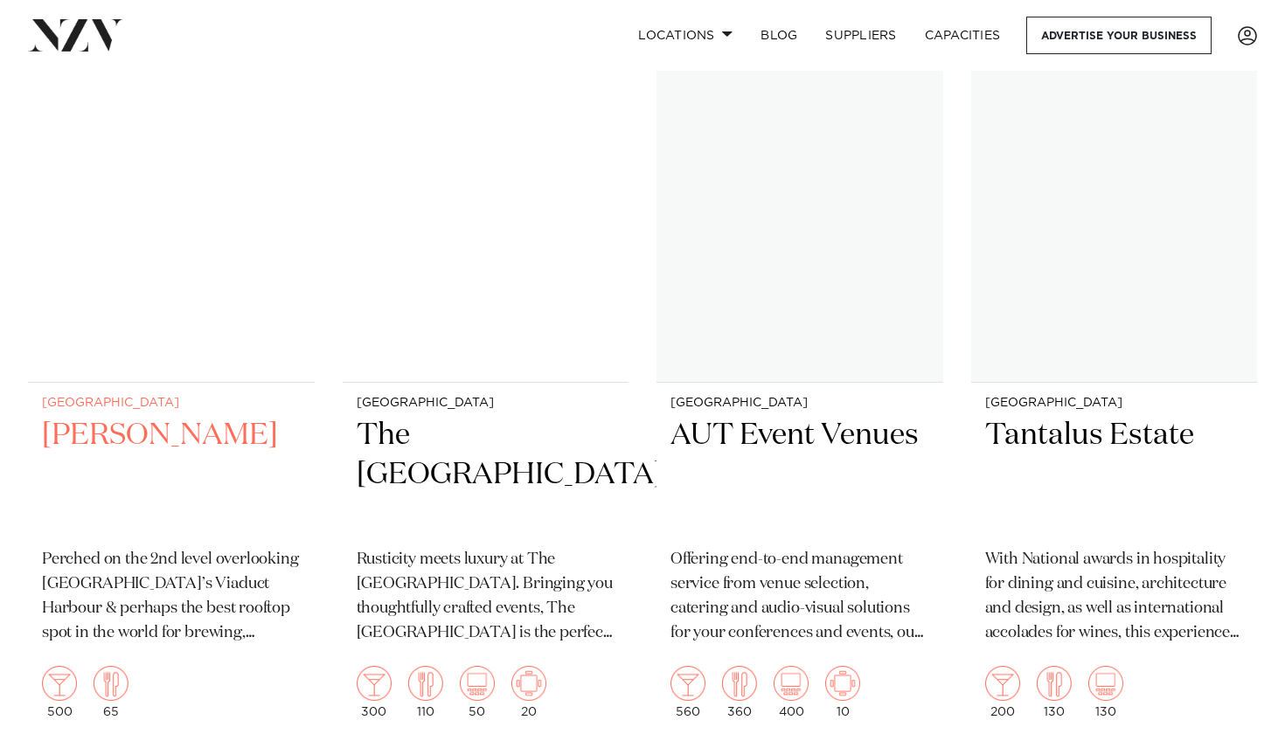
scroll to position [9598, 0]
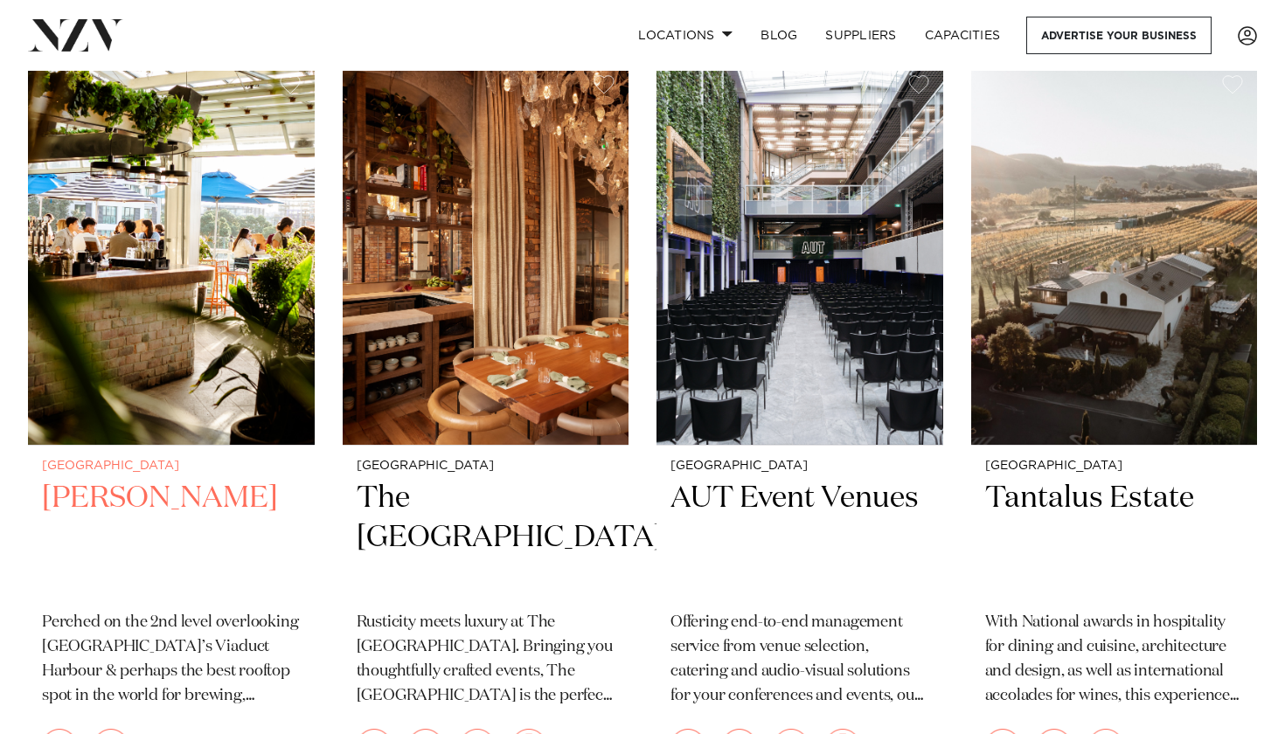
click at [95, 479] on h2 "[PERSON_NAME]" at bounding box center [171, 538] width 259 height 118
